Goal: Information Seeking & Learning: Learn about a topic

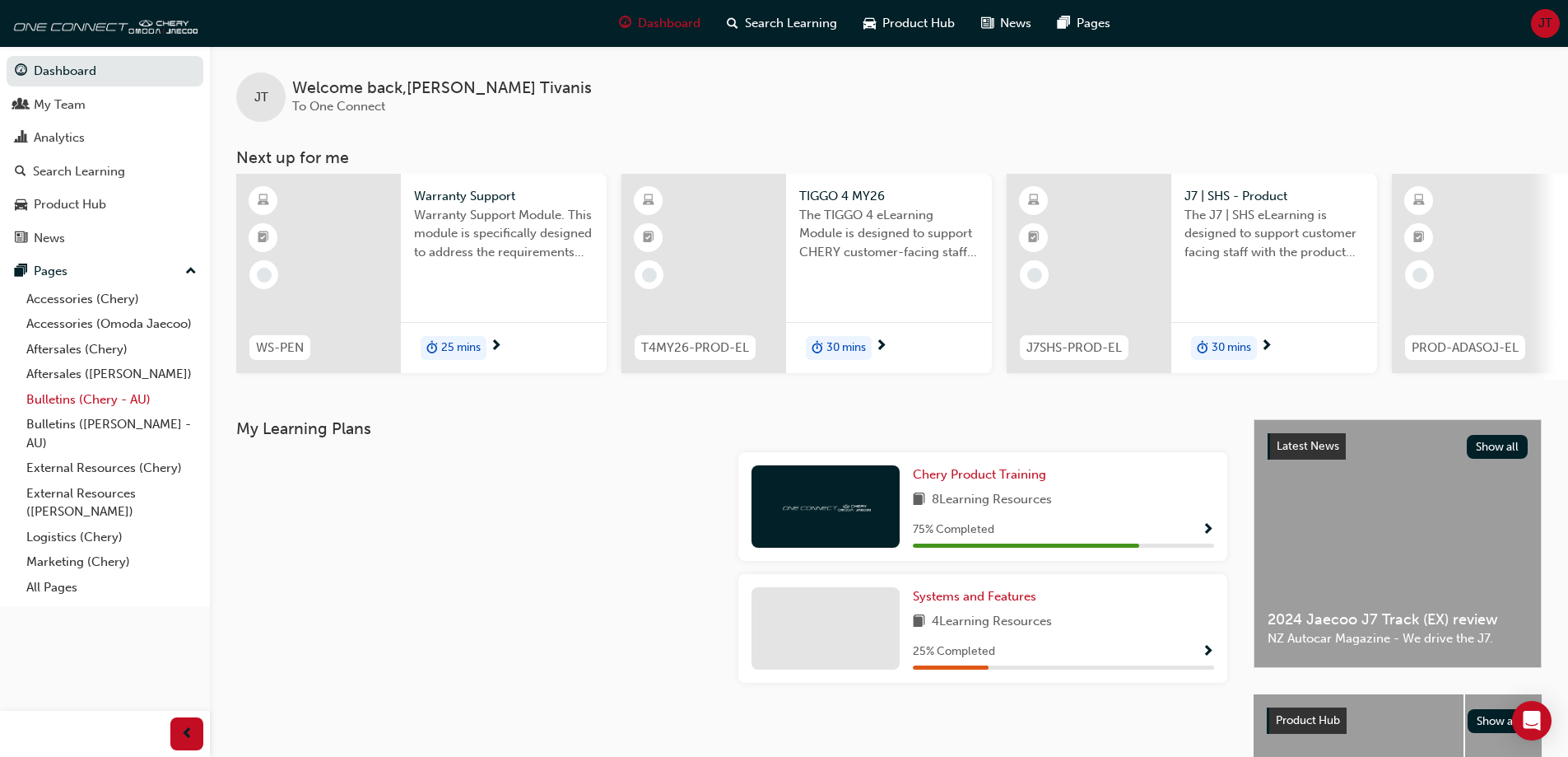
click at [98, 392] on link "Bulletins (Chery - AU)" at bounding box center [111, 399] width 183 height 25
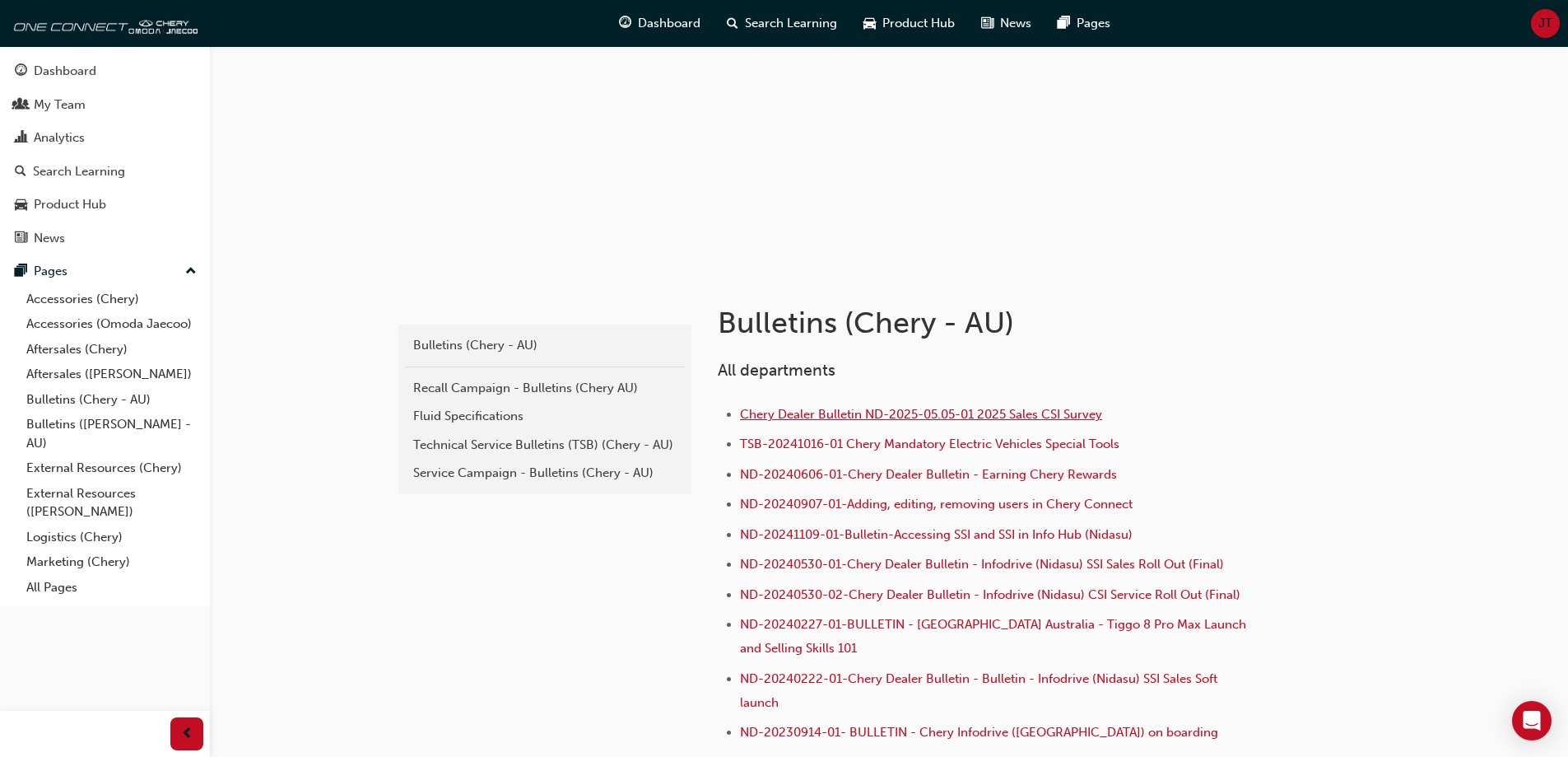
scroll to position [247, 0]
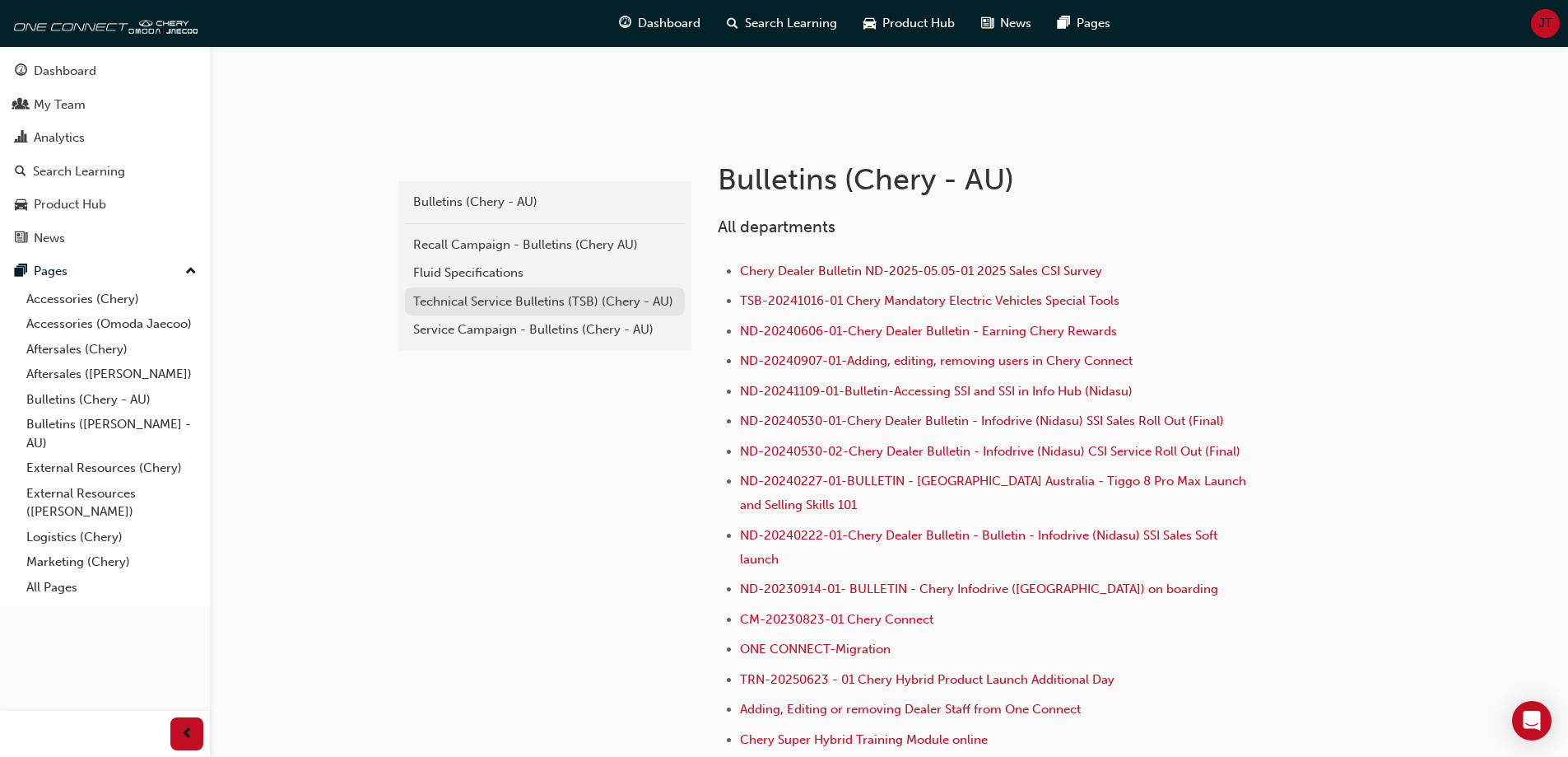
click at [567, 304] on div "Technical Service Bulletins (TSB) (Chery - AU)" at bounding box center [545, 302] width 264 height 19
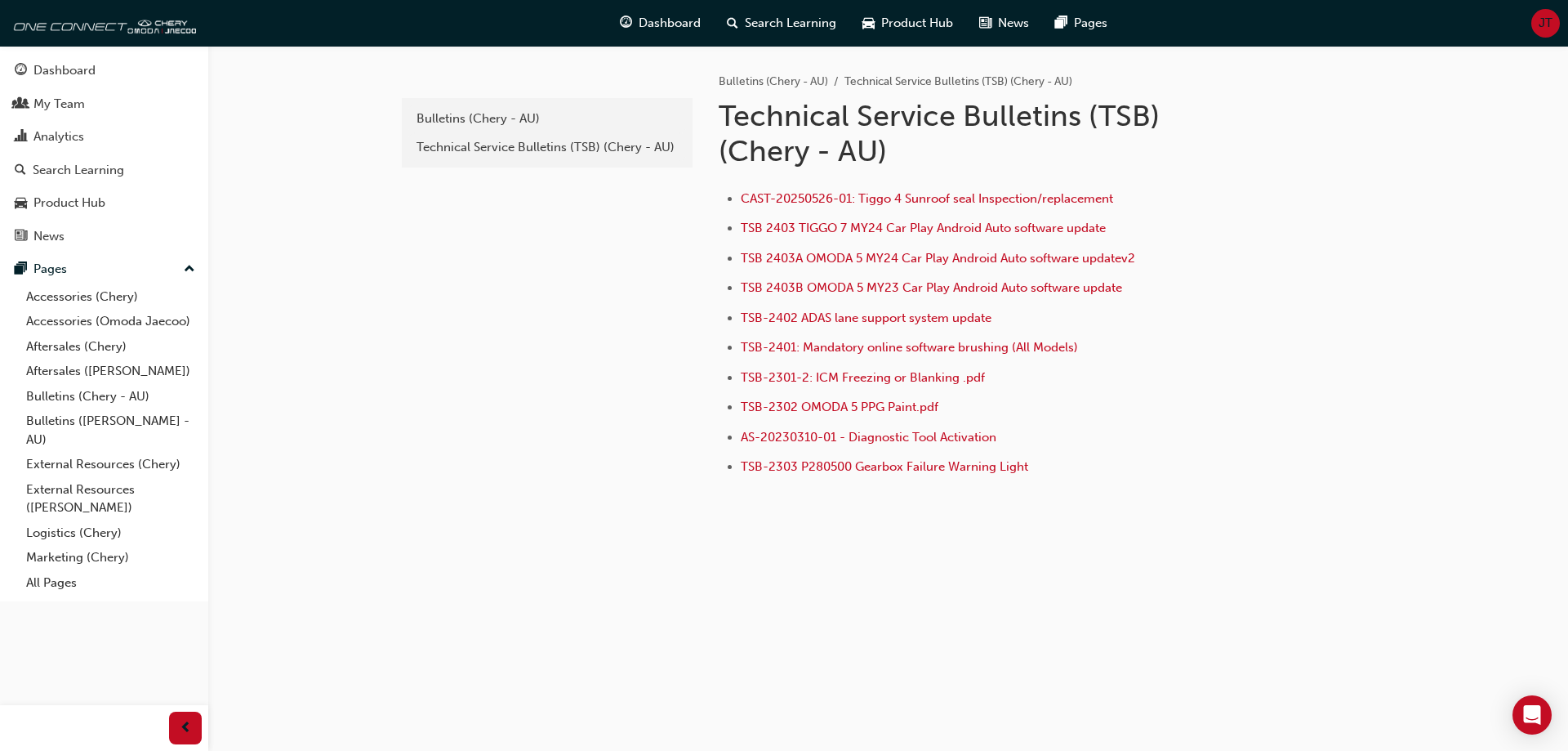
click at [466, 103] on div "Bulletins (Chery - AU) Technical Service Bulletins (TSB) (Chery - AU)" at bounding box center [547, 132] width 291 height 69
click at [463, 109] on link "Bulletins (Chery - AU)" at bounding box center [547, 118] width 278 height 29
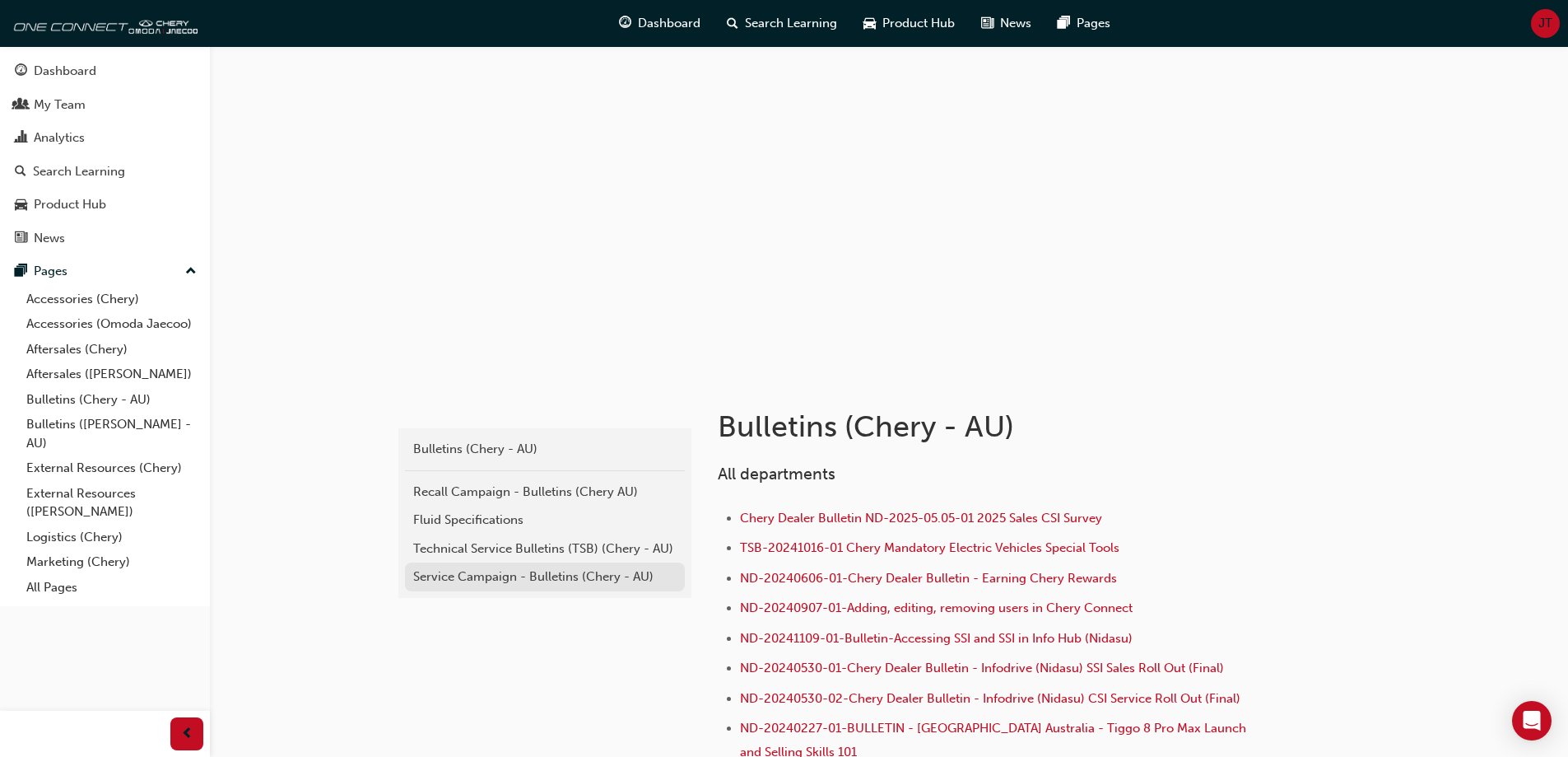
click at [540, 584] on div "Service Campaign - Bulletins (Chery - AU)" at bounding box center [545, 576] width 264 height 19
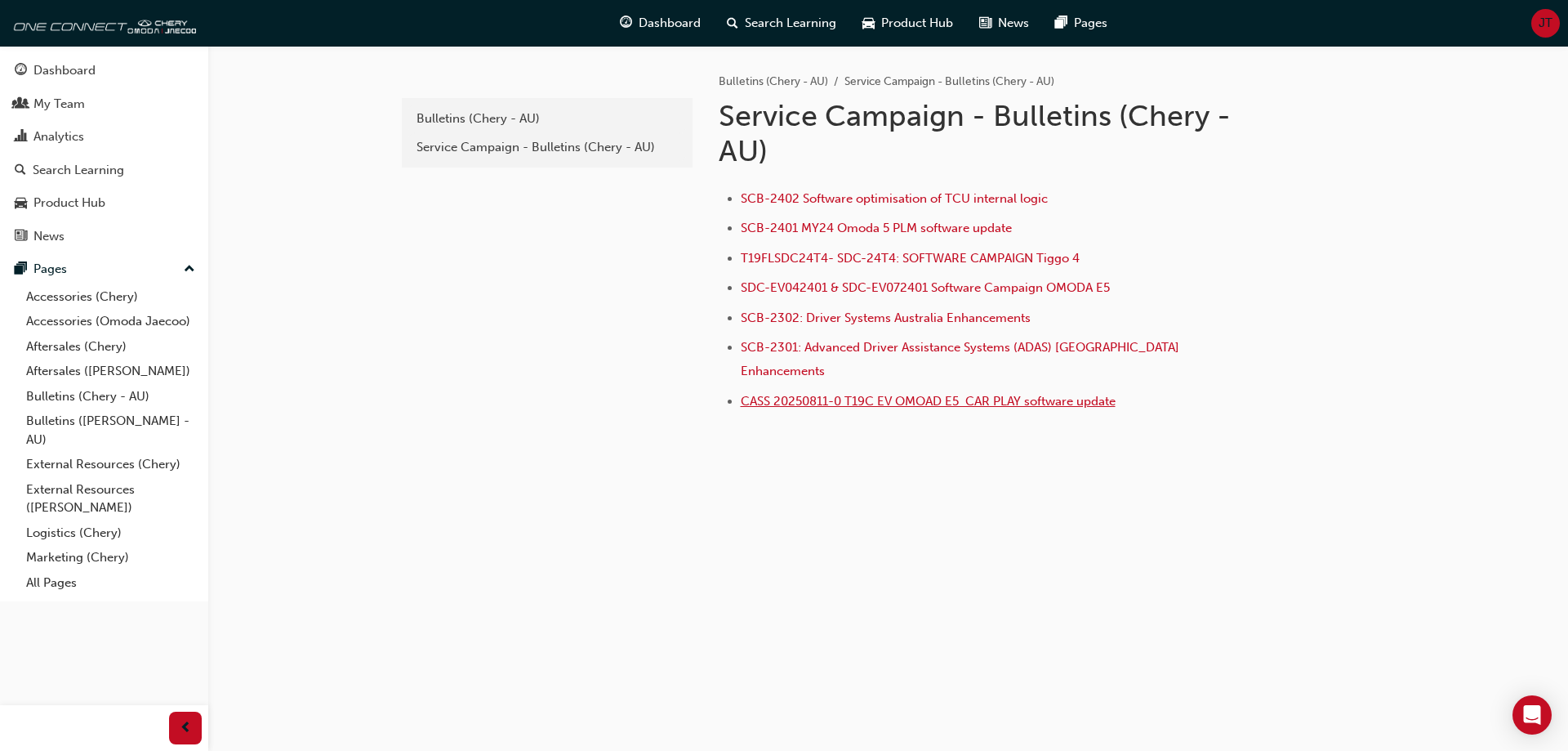
click at [836, 394] on span "CASS 20250811-0 T19C EV OMOAD E5 CAR PLAY software update" at bounding box center [928, 401] width 375 height 15
